Goal: Task Accomplishment & Management: Manage account settings

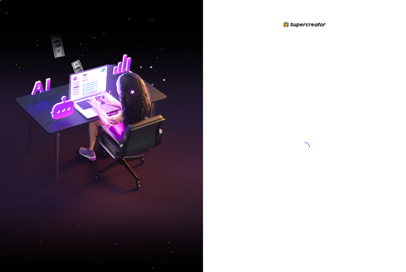
click at [304, 155] on div at bounding box center [305, 145] width 10 height 234
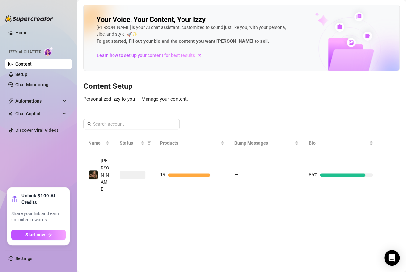
click at [118, 193] on main "Your Voice, Your Content, Your [PERSON_NAME] is your AI chat assistant, customi…" at bounding box center [241, 136] width 329 height 272
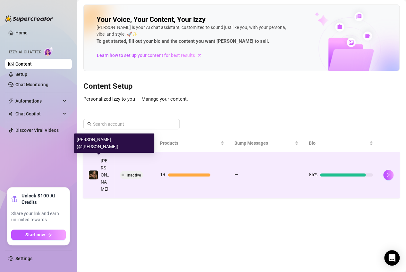
click at [108, 168] on div "[PERSON_NAME]" at bounding box center [105, 174] width 9 height 35
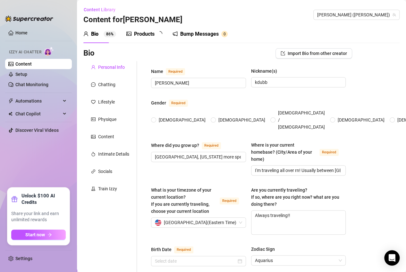
radio input "true"
type input "[DATE]"
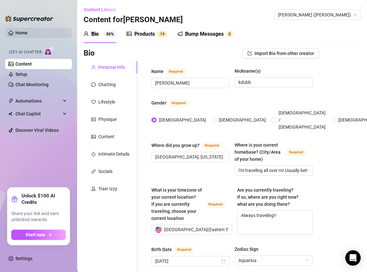
click at [21, 34] on link "Home" at bounding box center [21, 32] width 12 height 5
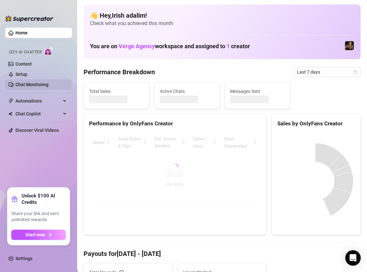
click at [30, 83] on link "Chat Monitoring" at bounding box center [31, 84] width 33 height 5
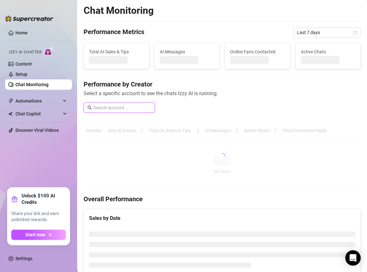
click at [139, 108] on input "text" at bounding box center [122, 107] width 58 height 7
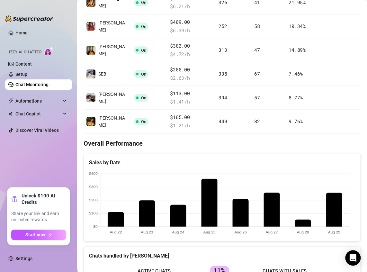
scroll to position [159, 0]
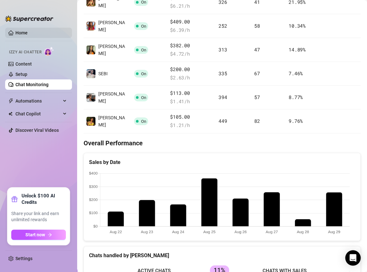
click at [17, 31] on link "Home" at bounding box center [21, 32] width 12 height 5
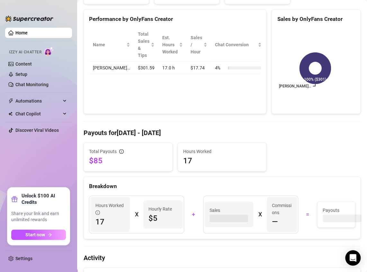
scroll to position [93, 0]
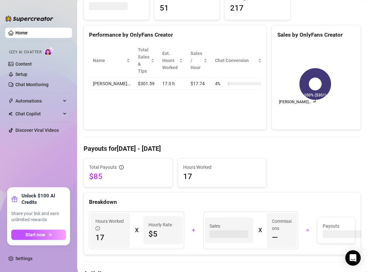
click at [98, 178] on span "$85" at bounding box center [128, 176] width 78 height 10
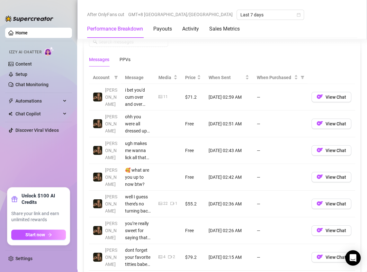
scroll to position [587, 0]
